Goal: Download file/media

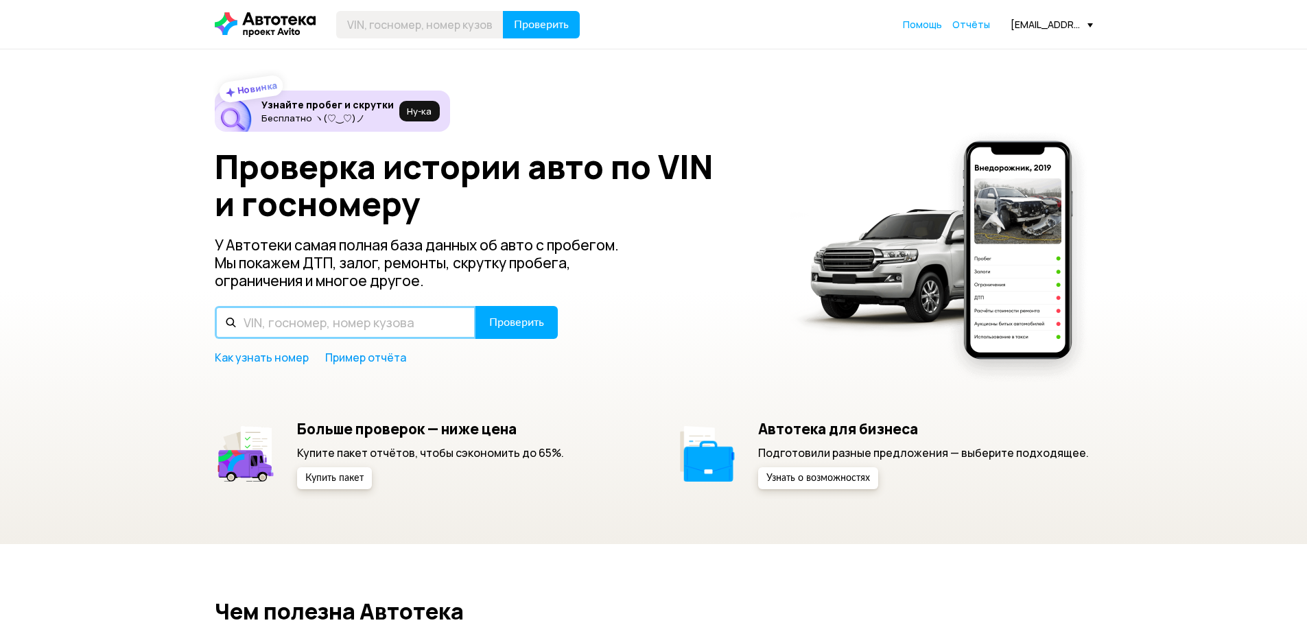
click at [418, 314] on input "text" at bounding box center [345, 322] width 261 height 33
type input "Е758ВС198"
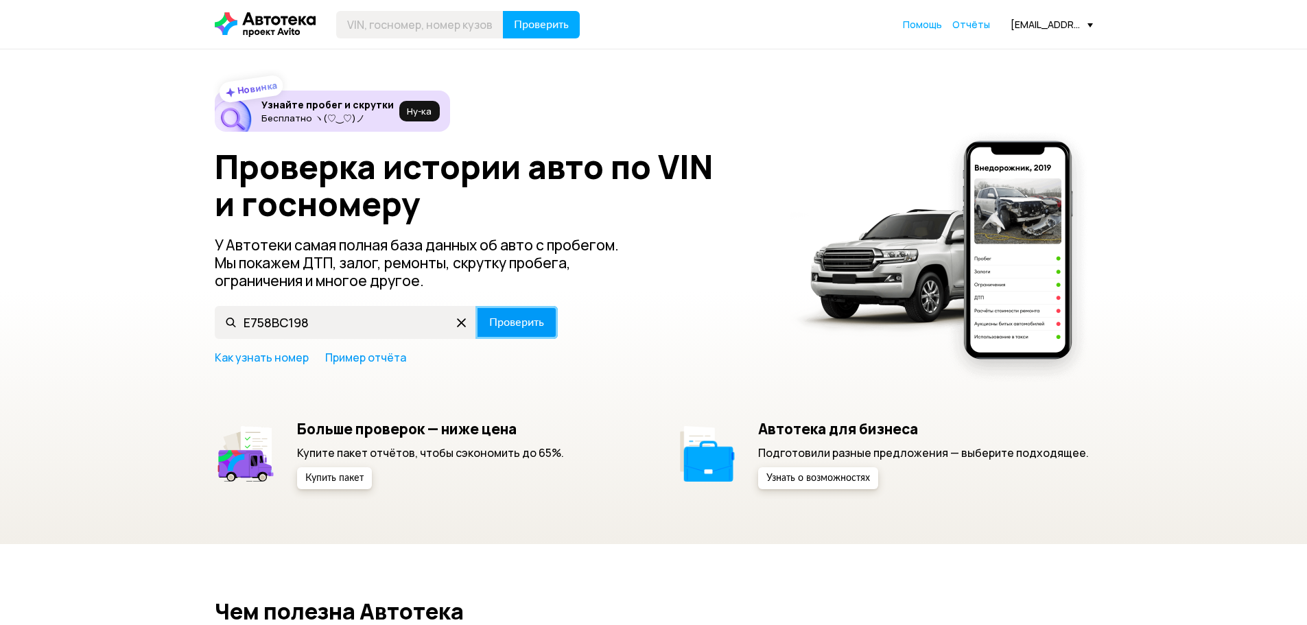
click at [495, 323] on span "Проверить" at bounding box center [516, 322] width 55 height 11
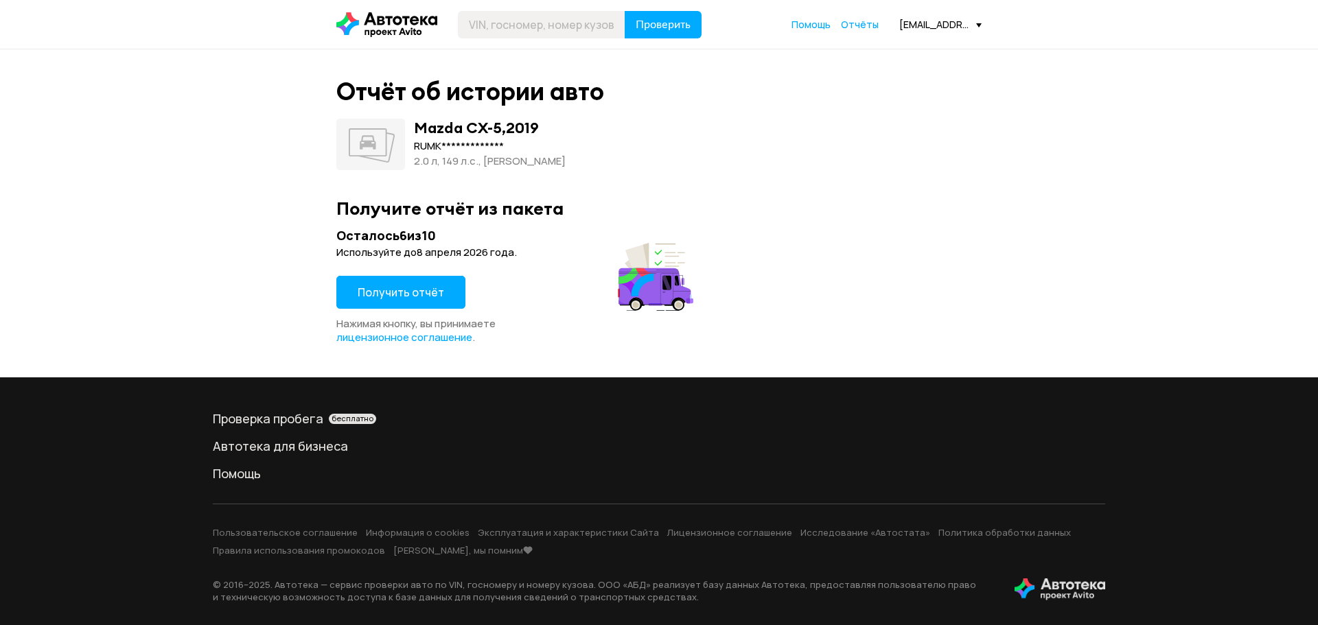
click at [432, 305] on button "Получить отчёт" at bounding box center [400, 292] width 129 height 33
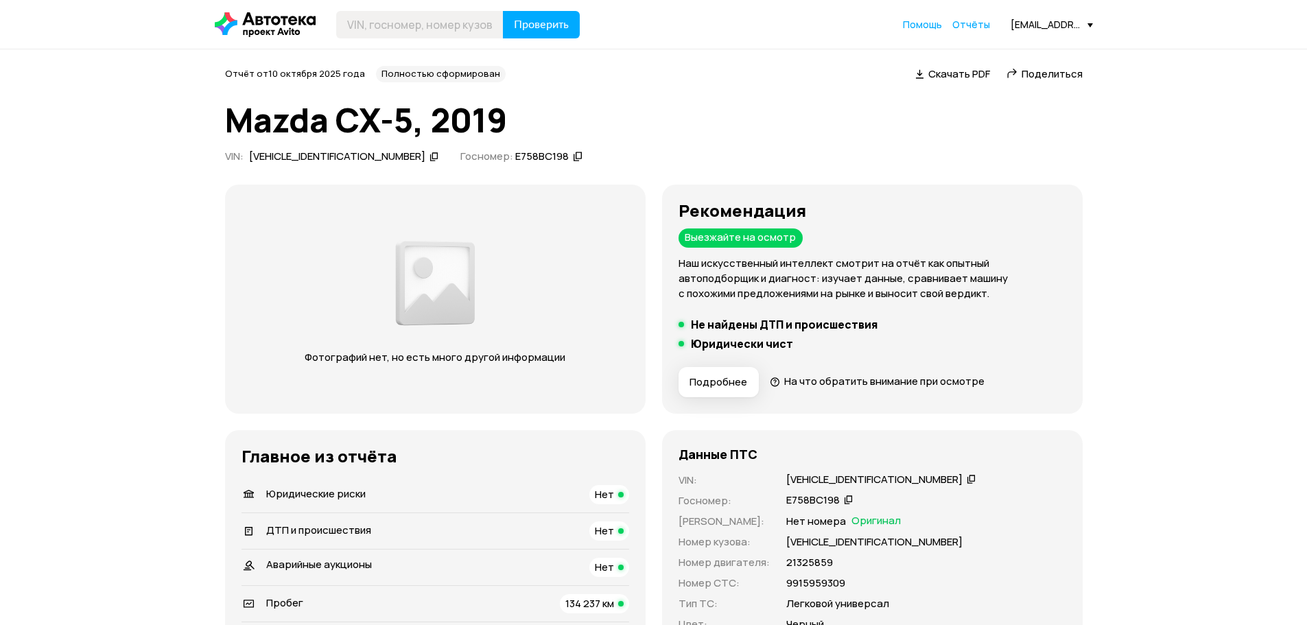
click at [956, 77] on span "Скачать PDF" at bounding box center [960, 74] width 62 height 14
